Goal: Find specific page/section: Find specific page/section

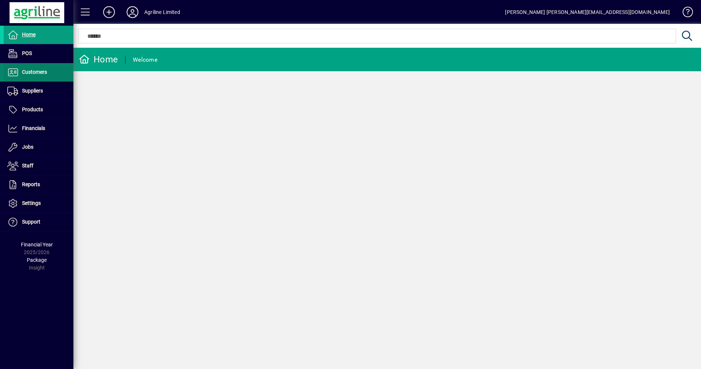
click at [42, 76] on span "Customers" at bounding box center [25, 72] width 43 height 9
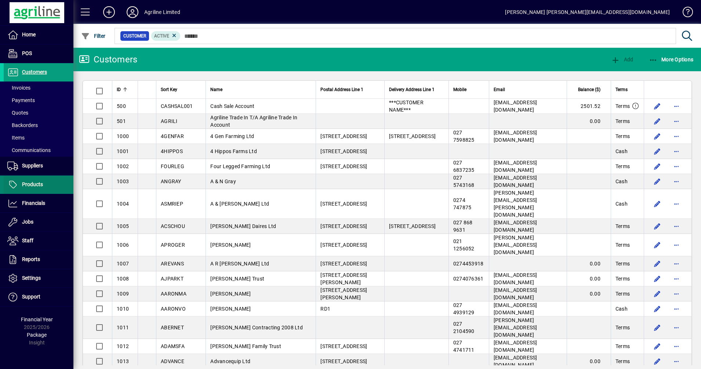
click at [36, 183] on span "Products" at bounding box center [32, 184] width 21 height 6
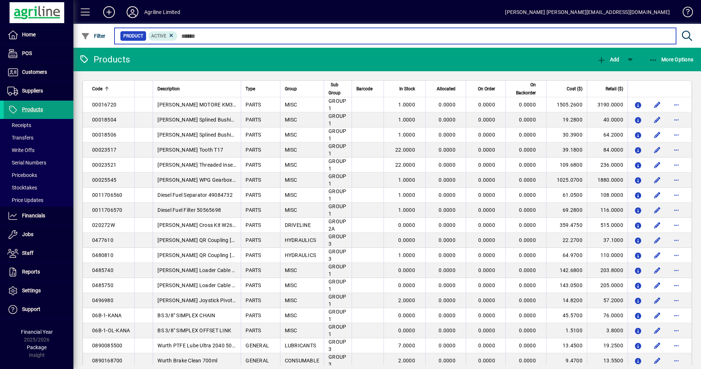
click at [198, 35] on input "text" at bounding box center [424, 36] width 493 height 10
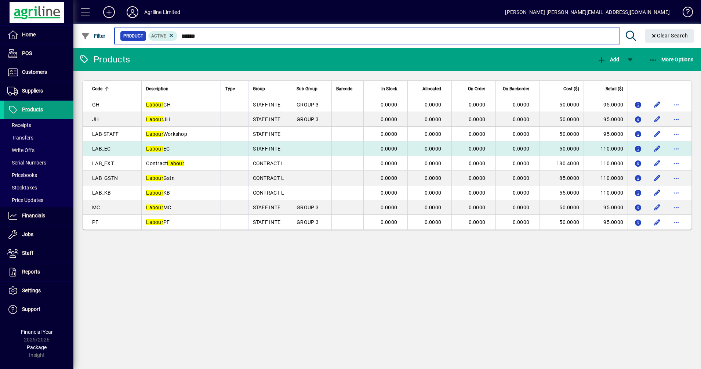
type input "******"
